Goal: Task Accomplishment & Management: Manage account settings

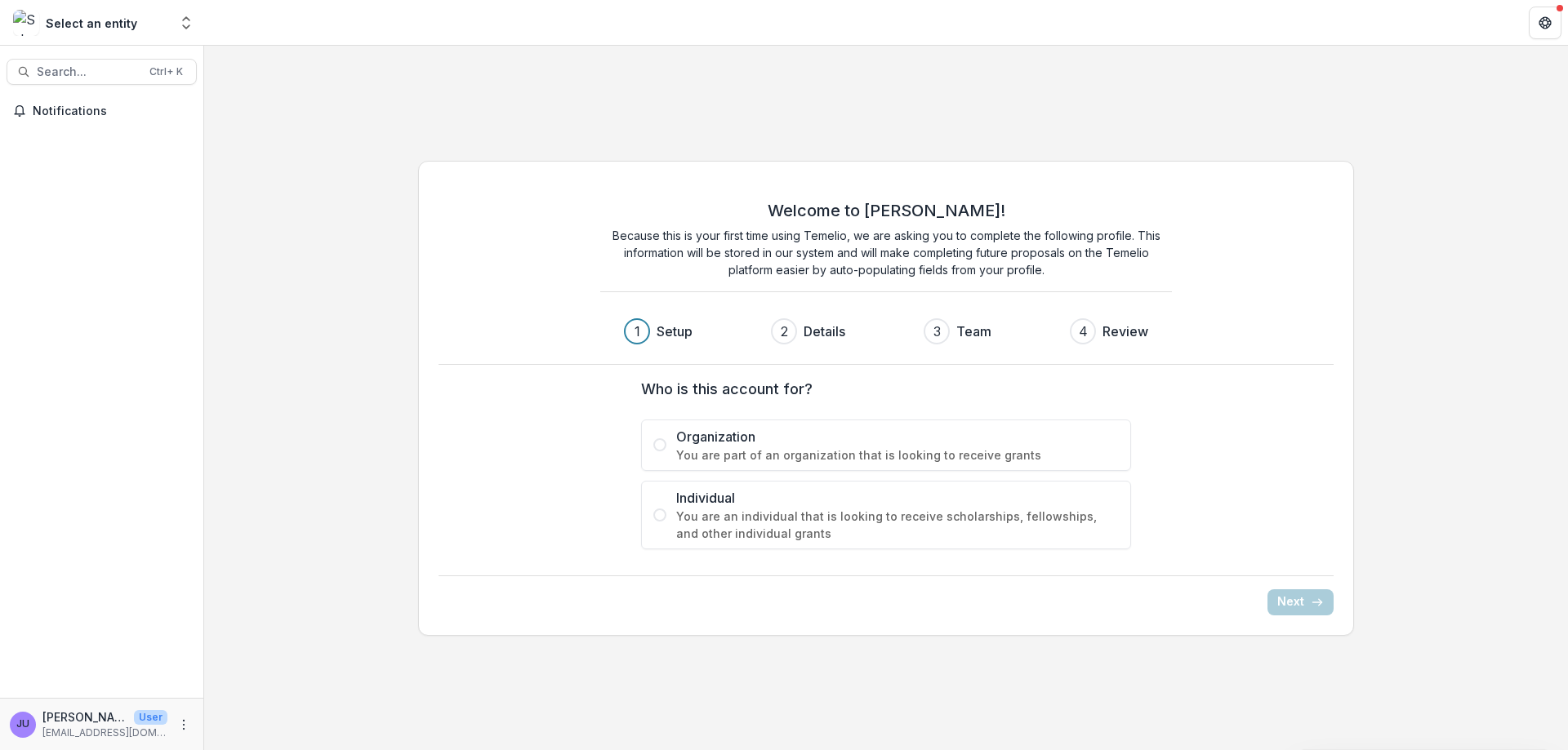
click at [125, 730] on p "jurqie@gmail.com" at bounding box center [105, 733] width 125 height 14
click at [42, 105] on span "Notifications" at bounding box center [111, 111] width 158 height 14
click at [80, 221] on div "Notifications Unread 0 Archived You don't have any unread notifications We'll n…" at bounding box center [102, 398] width 204 height 600
click at [184, 728] on circle "More" at bounding box center [184, 728] width 1 height 1
click at [228, 712] on button "Logout" at bounding box center [291, 717] width 175 height 27
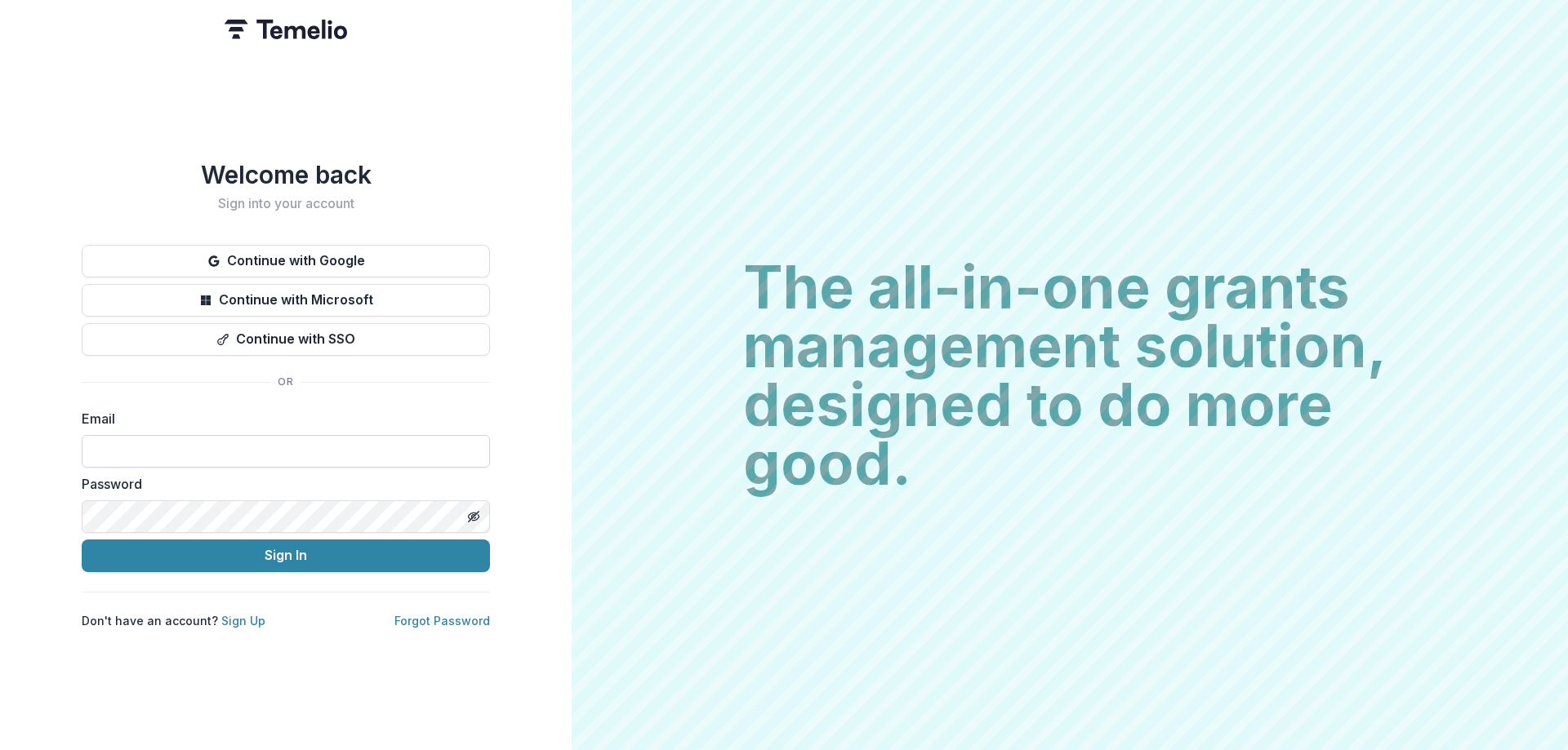
click at [125, 453] on input at bounding box center [286, 451] width 408 height 32
type input "**********"
click at [302, 297] on button "Continue with Microsoft" at bounding box center [286, 301] width 408 height 32
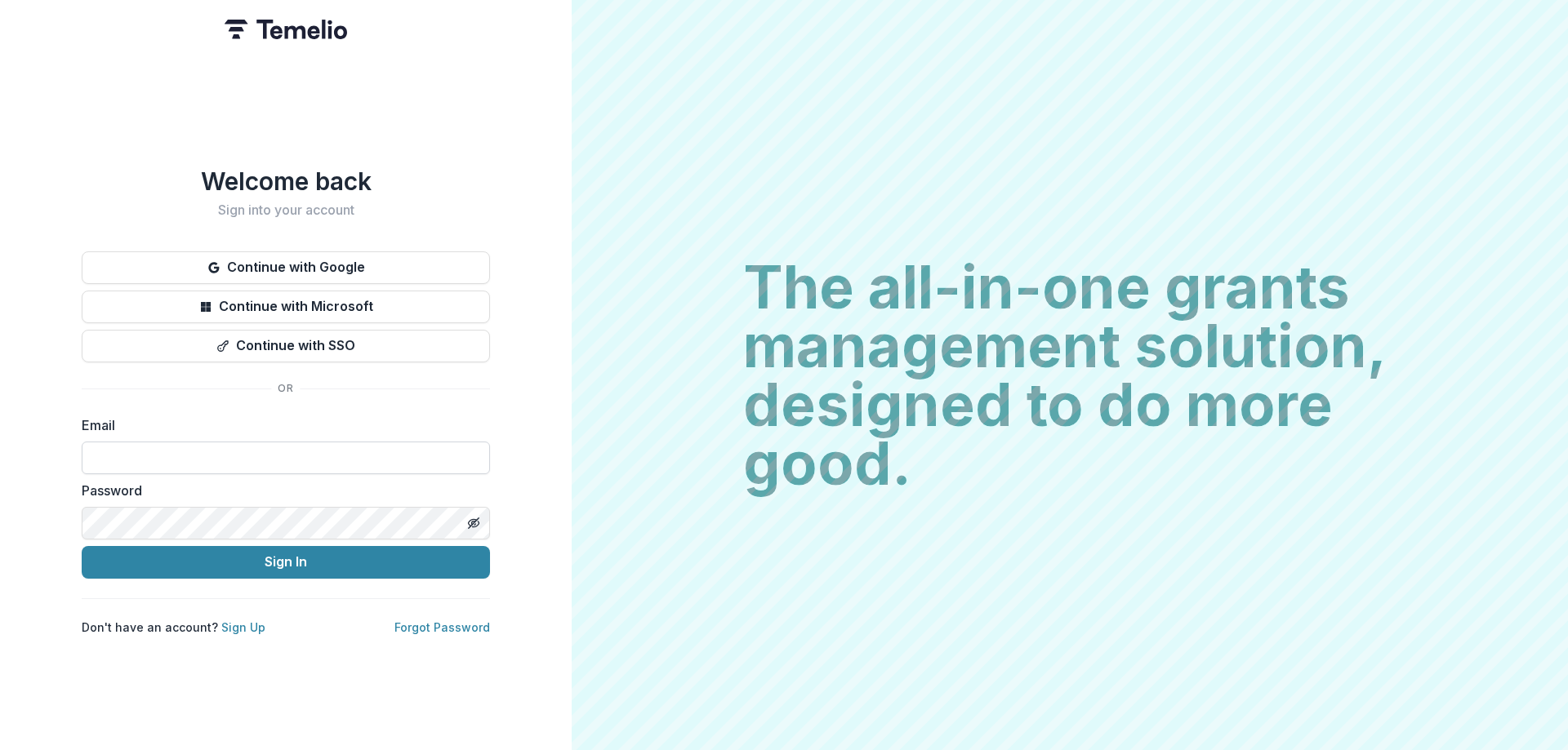
click at [101, 444] on input at bounding box center [286, 458] width 408 height 32
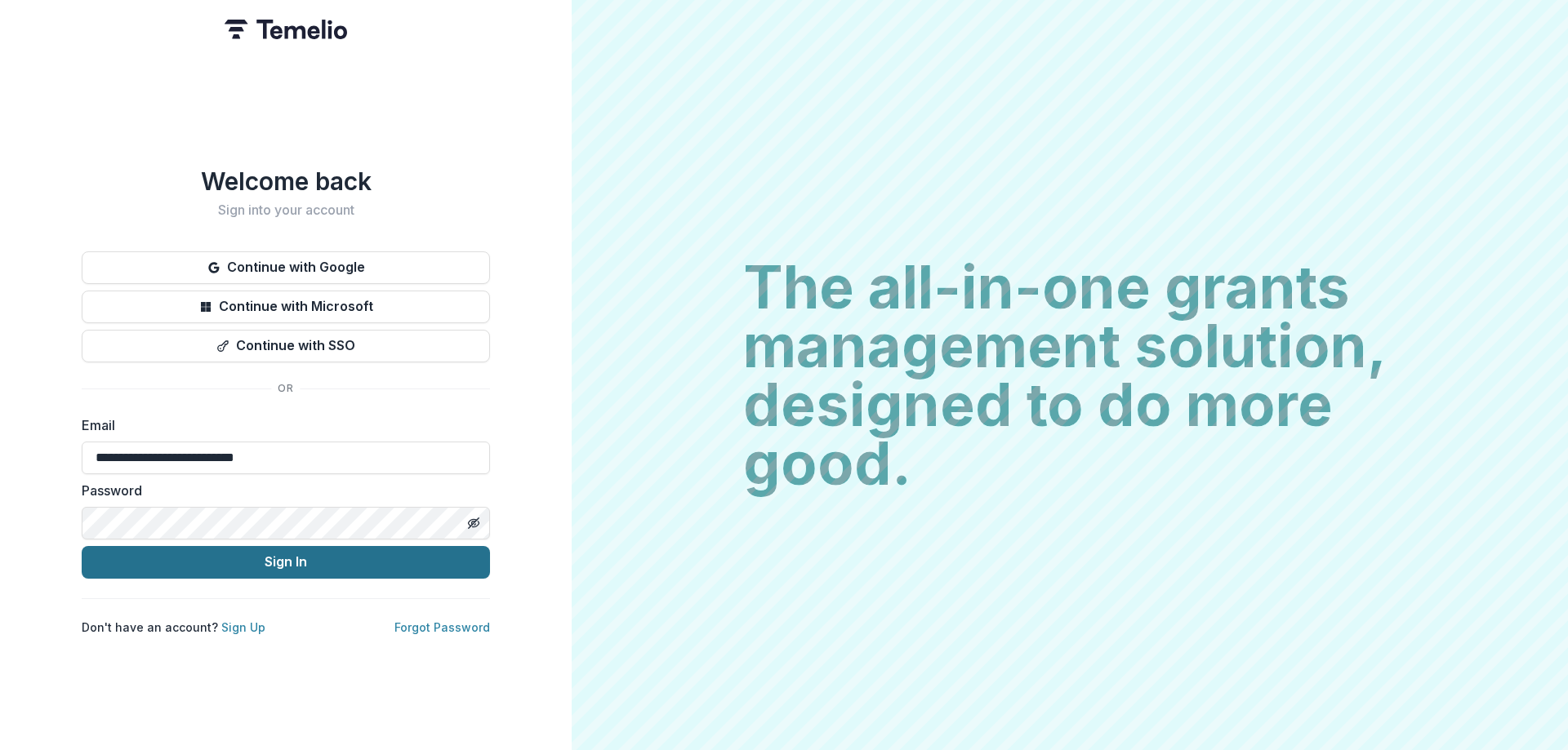
click at [82, 546] on button "Sign In" at bounding box center [286, 562] width 408 height 32
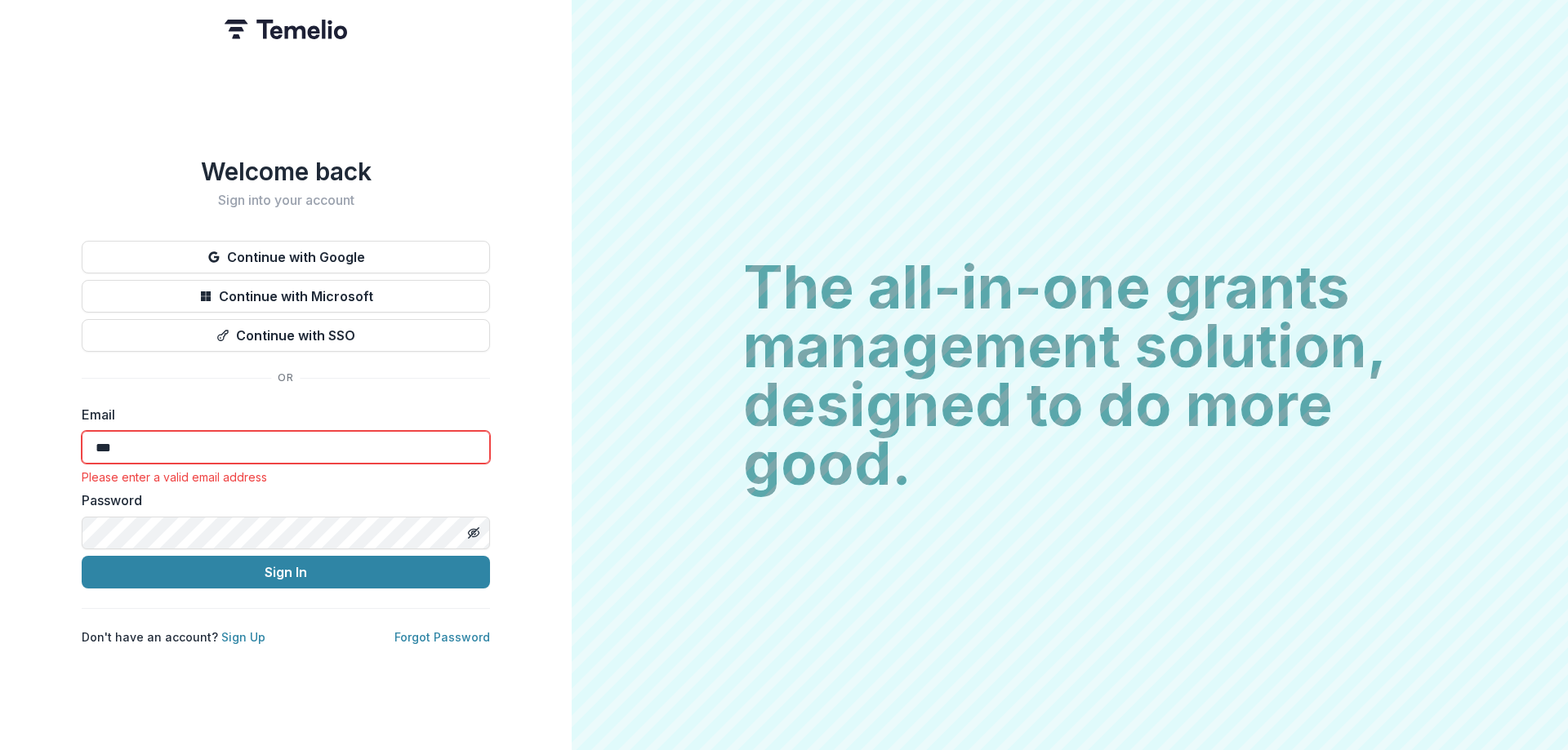
type input "*"
type input "**********"
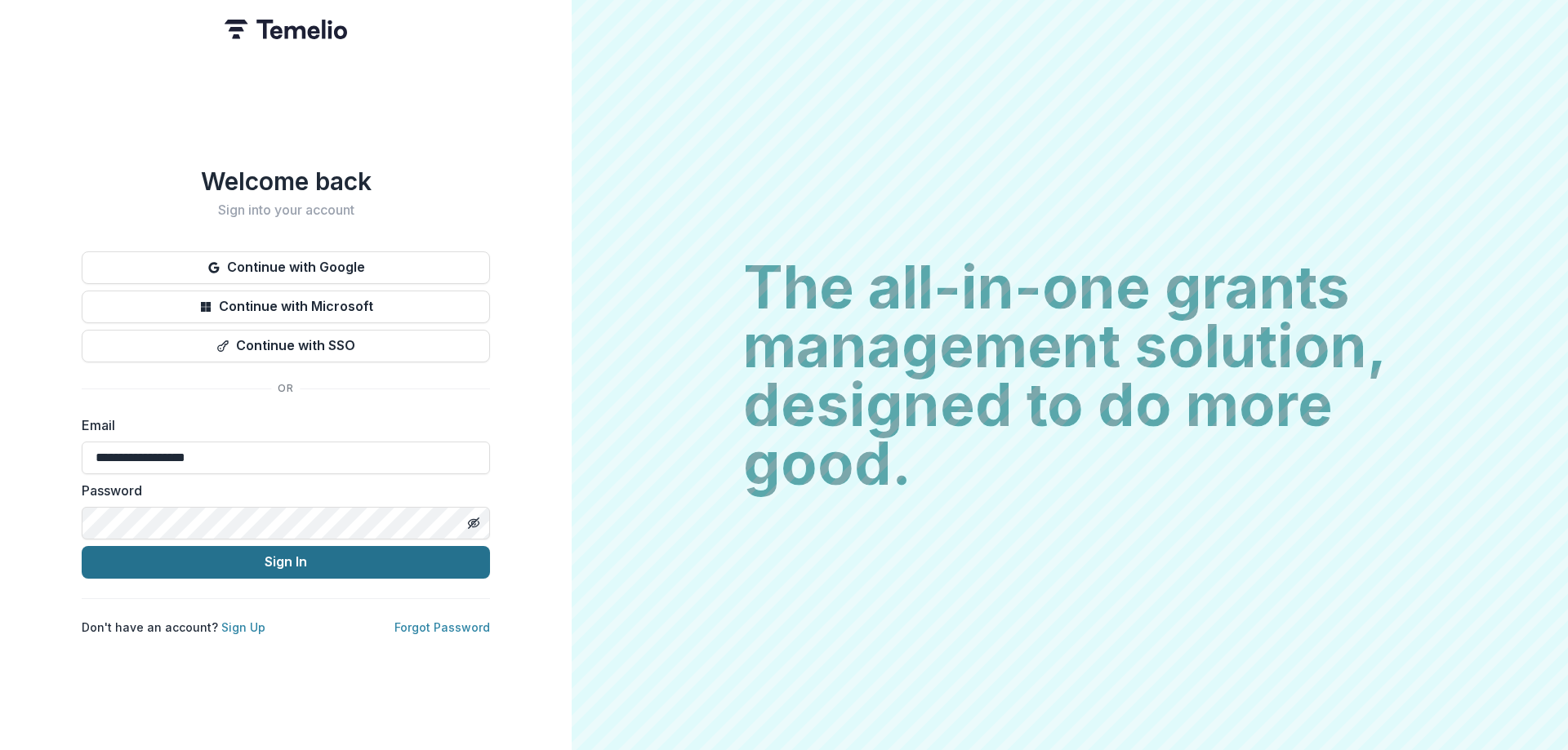
click at [285, 548] on button "Sign In" at bounding box center [286, 562] width 408 height 32
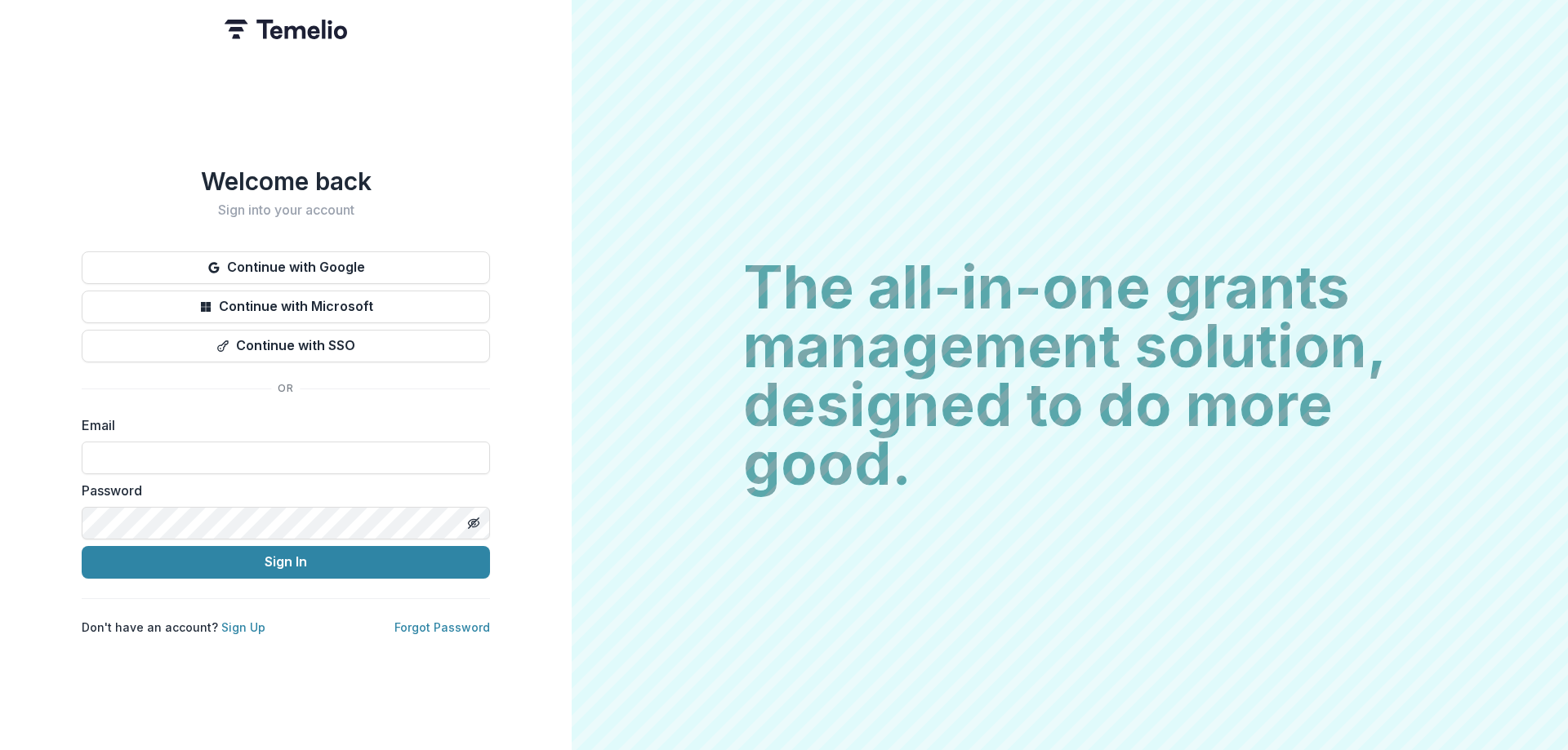
click at [1379, 612] on div "The all-in-one grants management solution, designed to do more good. The all-in…" at bounding box center [1069, 375] width 997 height 750
click at [108, 457] on input at bounding box center [286, 458] width 408 height 32
type input "**********"
click at [82, 546] on button "Sign In" at bounding box center [286, 562] width 408 height 32
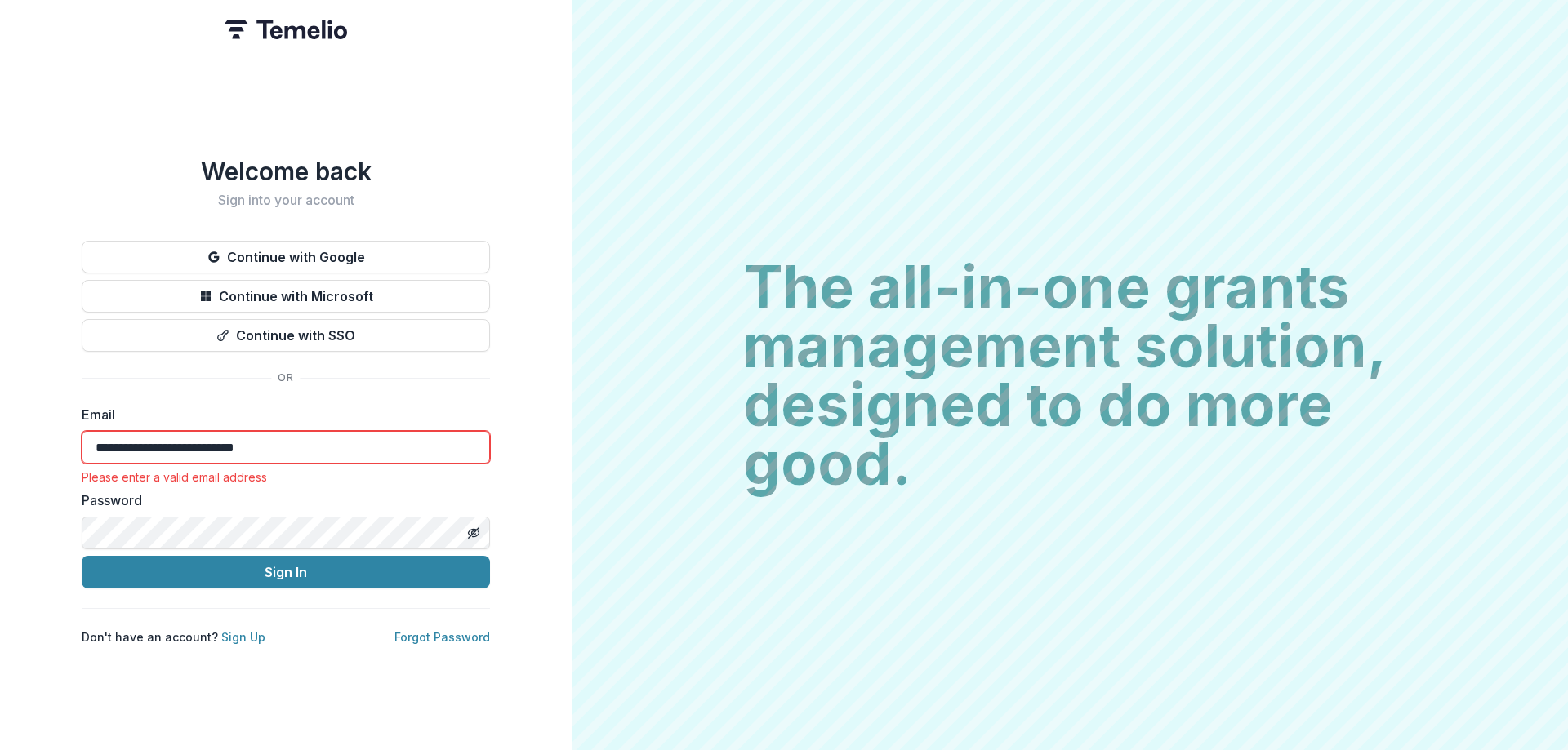
click at [342, 491] on label "Password" at bounding box center [281, 501] width 399 height 20
click at [308, 560] on button "Sign In" at bounding box center [286, 572] width 408 height 32
click at [313, 560] on button "Sign In" at bounding box center [286, 572] width 408 height 32
click at [313, 561] on button "Sign In" at bounding box center [286, 572] width 408 height 32
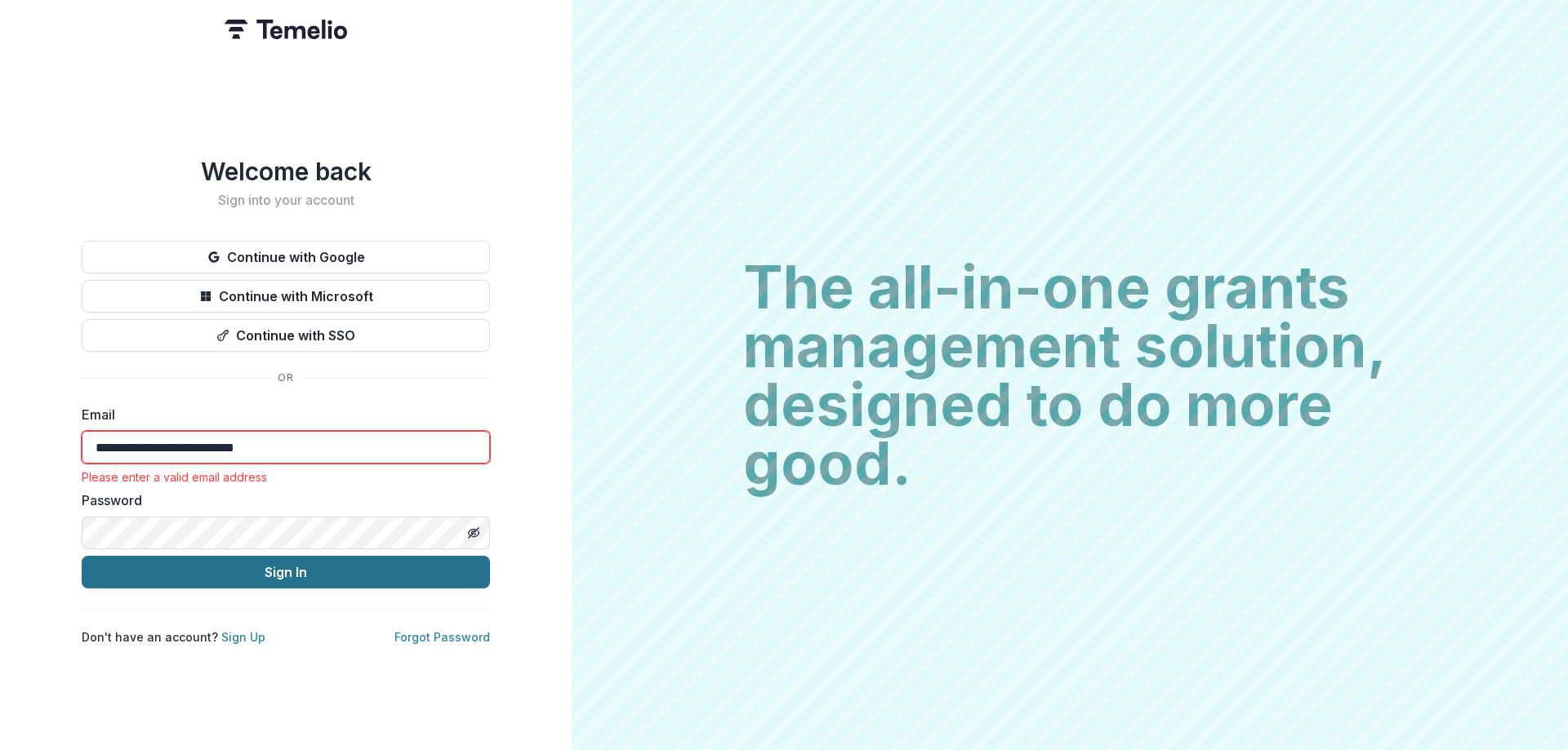
click at [314, 560] on button "Sign In" at bounding box center [286, 572] width 408 height 32
click at [310, 561] on button "Sign In" at bounding box center [286, 572] width 408 height 32
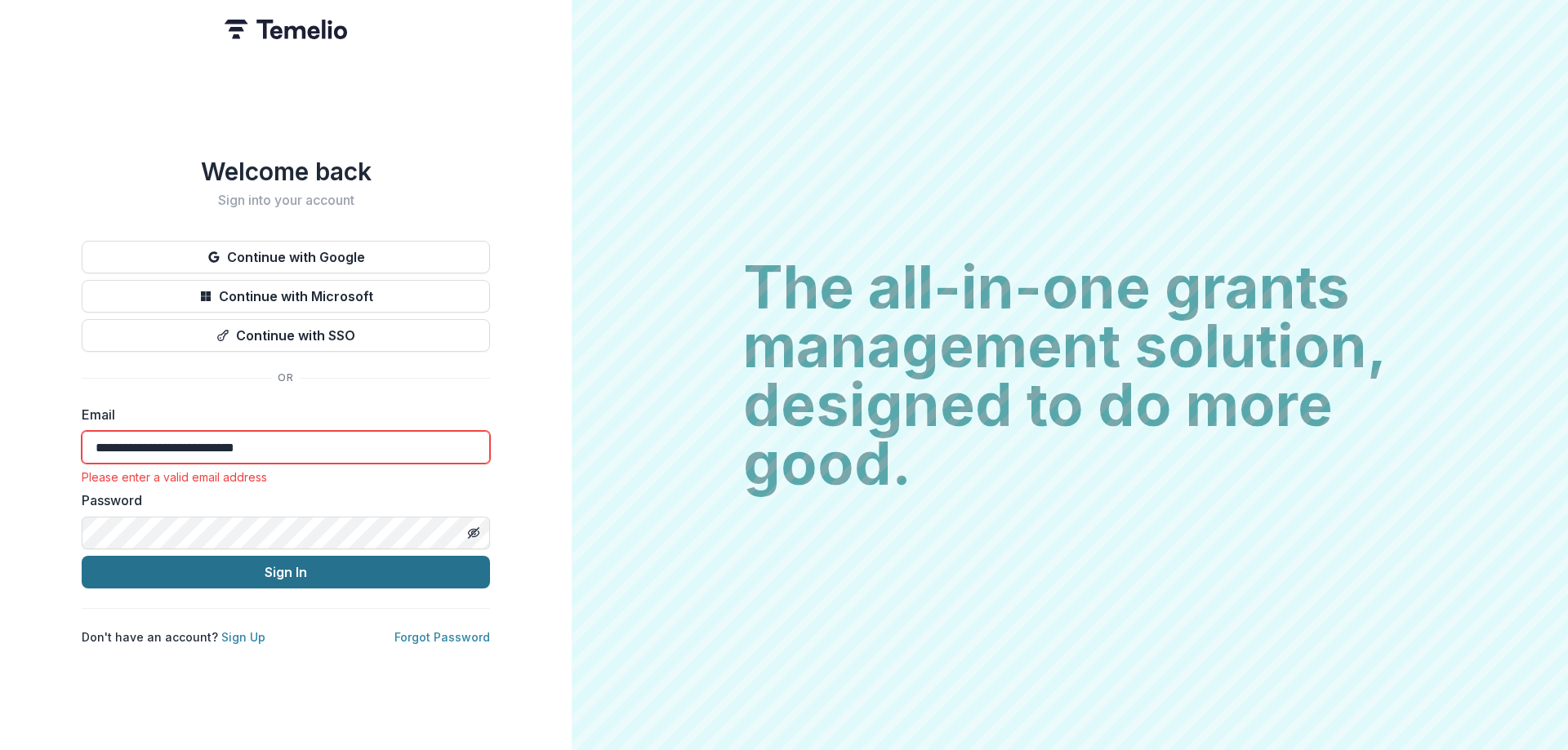
click at [310, 561] on button "Sign In" at bounding box center [286, 572] width 408 height 32
click at [310, 560] on button "Sign In" at bounding box center [286, 572] width 408 height 32
click at [308, 560] on button "Sign In" at bounding box center [286, 572] width 408 height 32
click at [308, 561] on button "Sign In" at bounding box center [286, 572] width 408 height 32
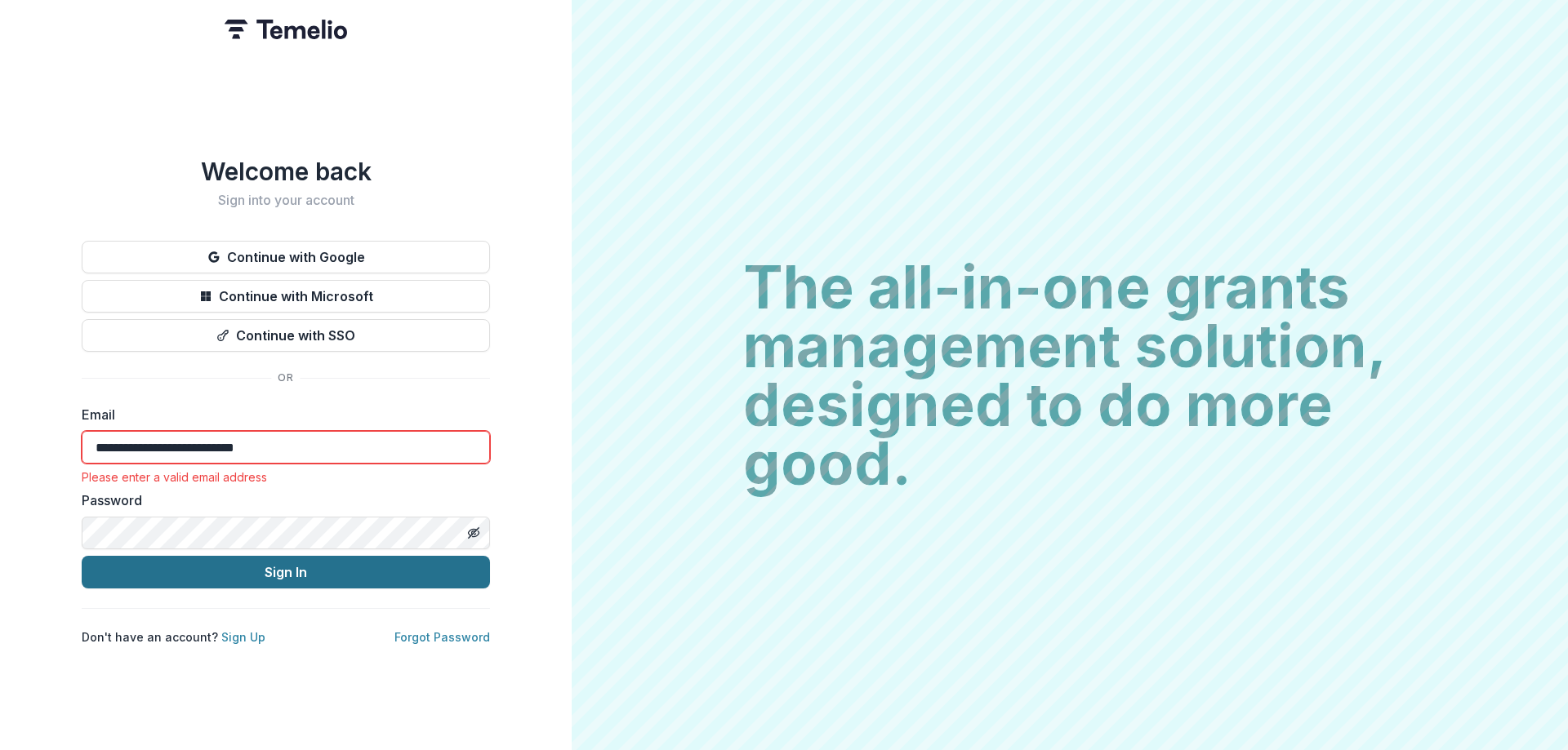
click at [308, 562] on button "Sign In" at bounding box center [286, 572] width 408 height 32
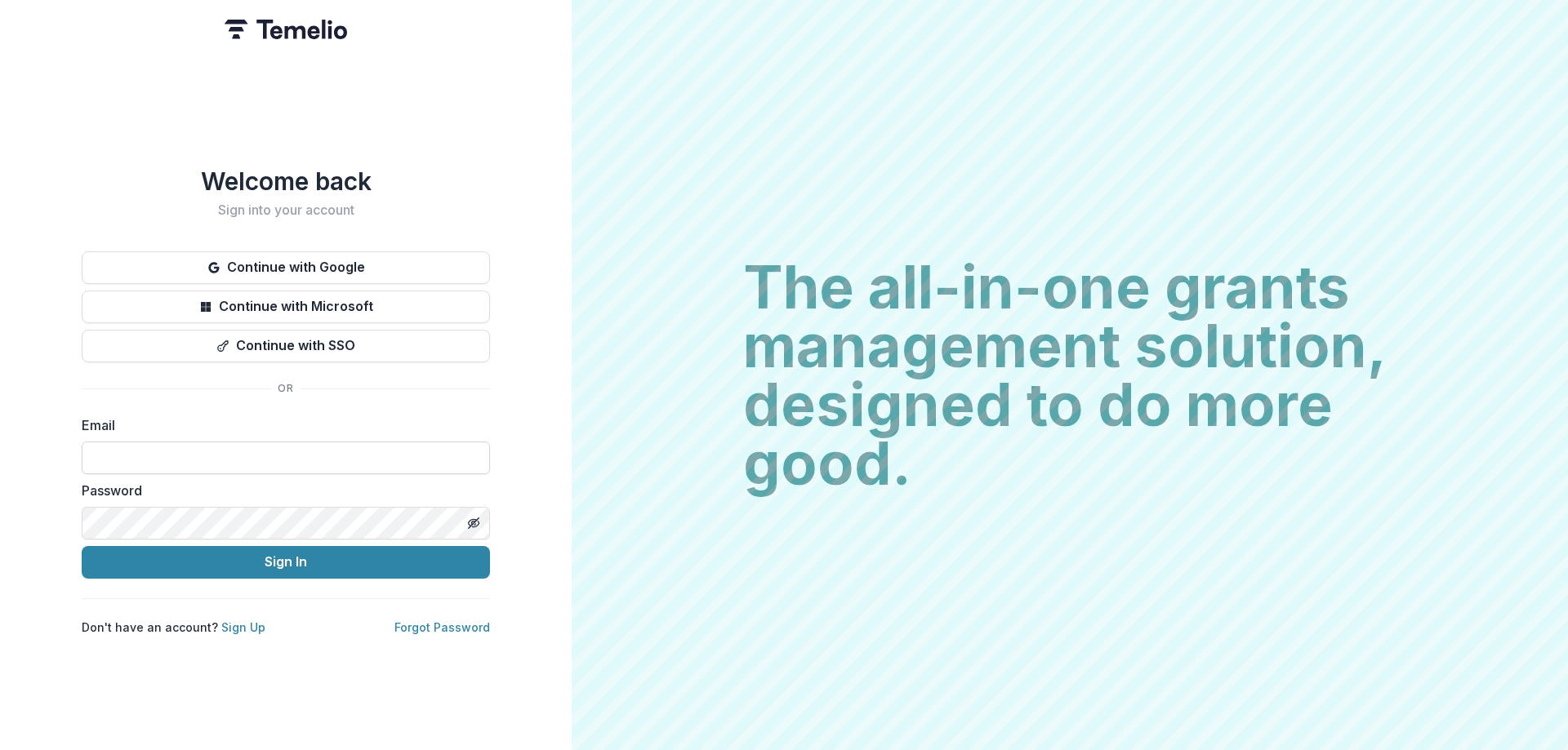
drag, startPoint x: 104, startPoint y: 457, endPoint x: 153, endPoint y: 450, distance: 49.5
click at [103, 457] on input at bounding box center [286, 458] width 408 height 32
type input "**********"
click at [82, 546] on button "Sign In" at bounding box center [286, 562] width 408 height 32
